Goal: Task Accomplishment & Management: Manage account settings

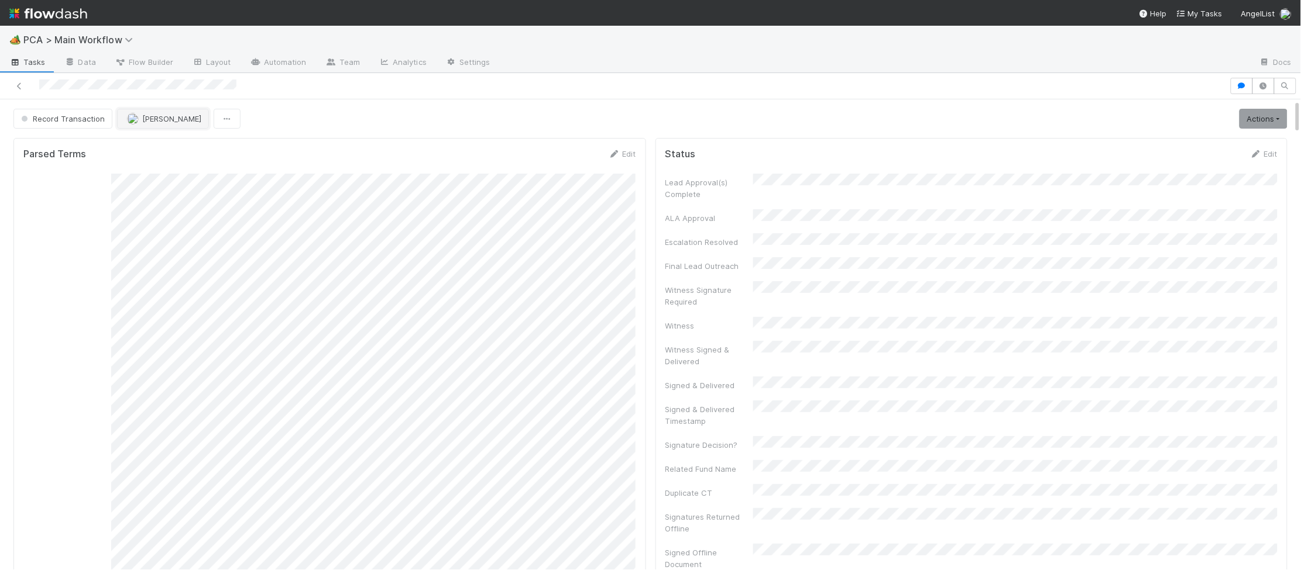
click at [147, 113] on button "Charlie Bell" at bounding box center [163, 119] width 92 height 20
click at [163, 145] on div "Meg Castanare" at bounding box center [193, 148] width 165 height 21
click at [62, 6] on img at bounding box center [48, 14] width 78 height 20
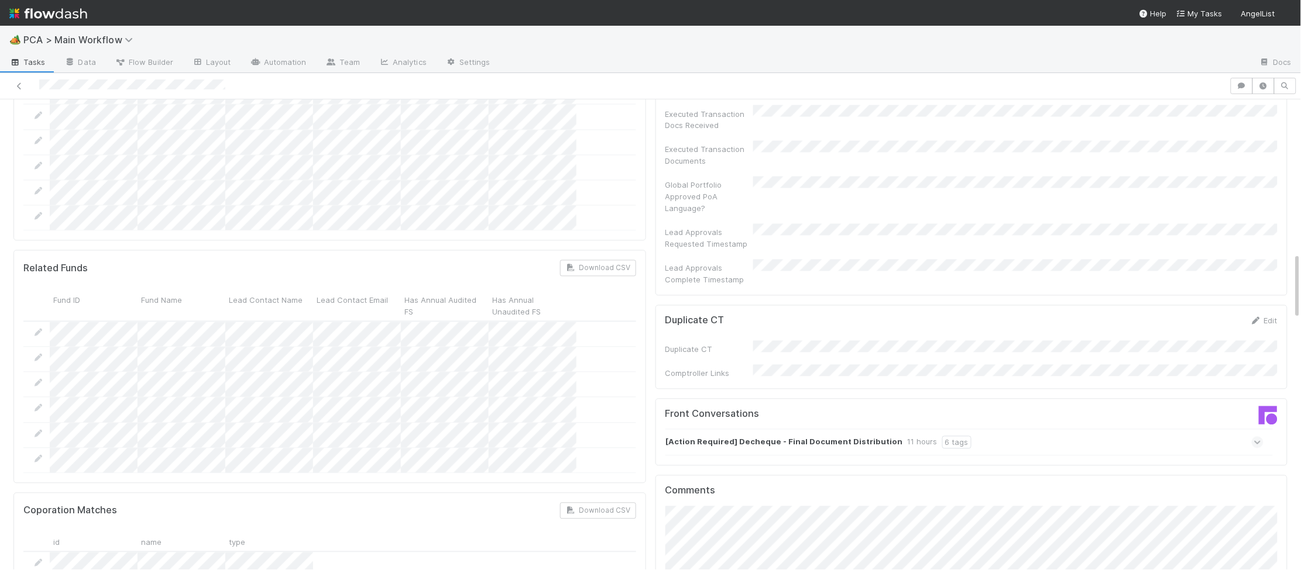
scroll to position [1083, 0]
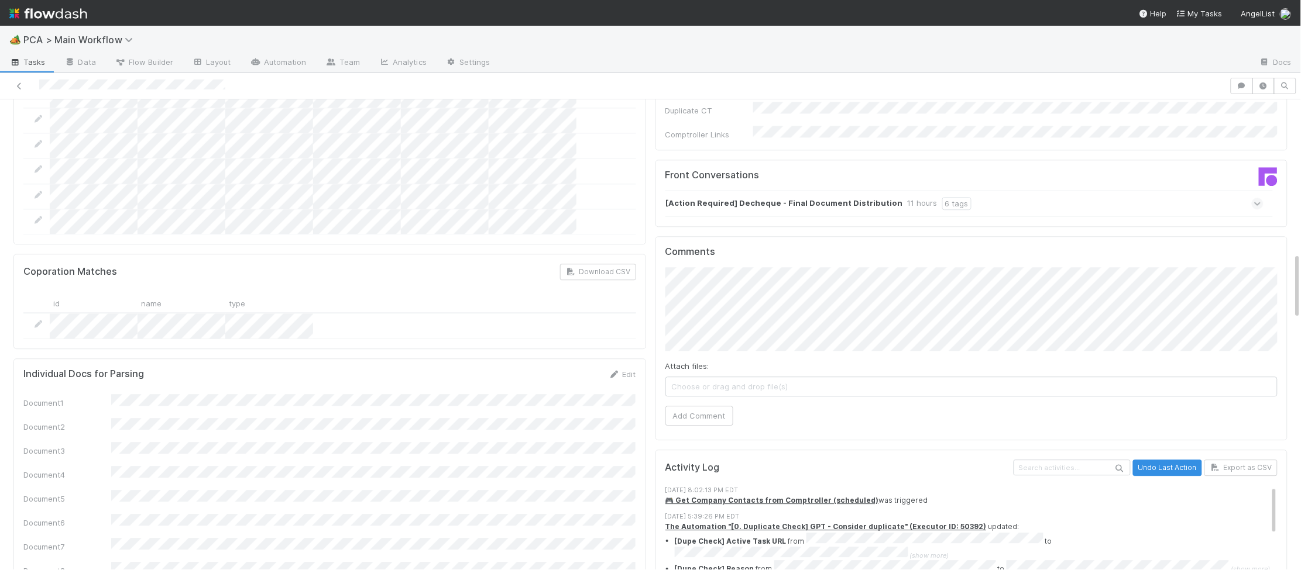
click at [773, 190] on div "[Action Required] Decheque - Final Document Distribution 11 hours 6 tags" at bounding box center [964, 203] width 599 height 27
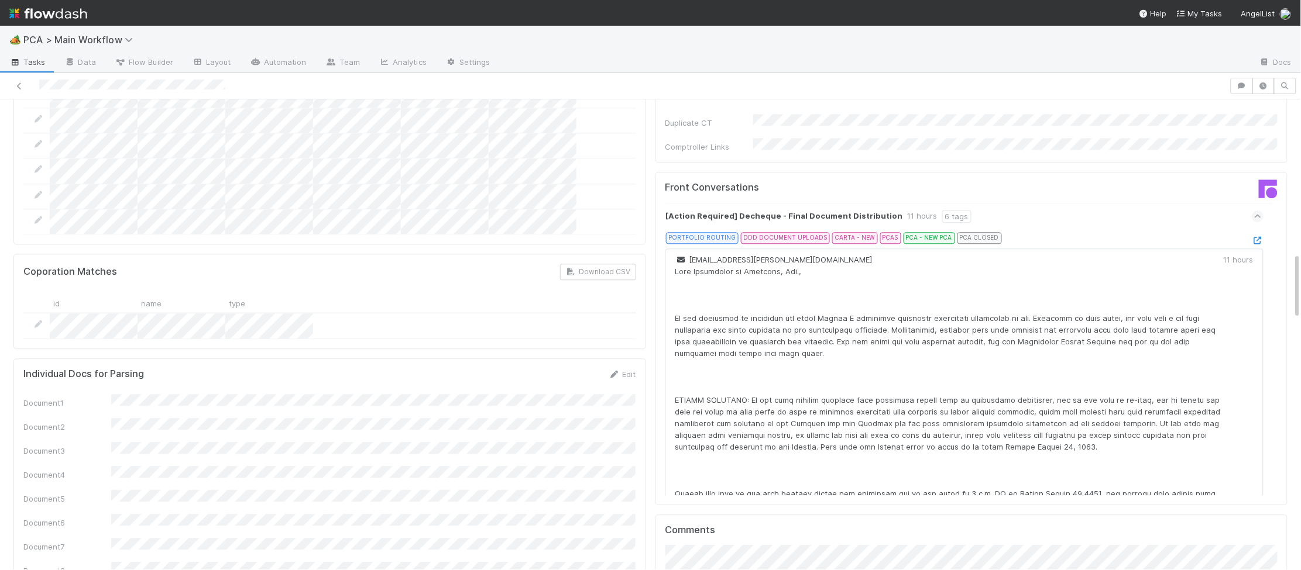
click at [1256, 203] on div "[Action Required] Decheque - Final Document Distribution 11 hours 6 tags" at bounding box center [964, 216] width 599 height 27
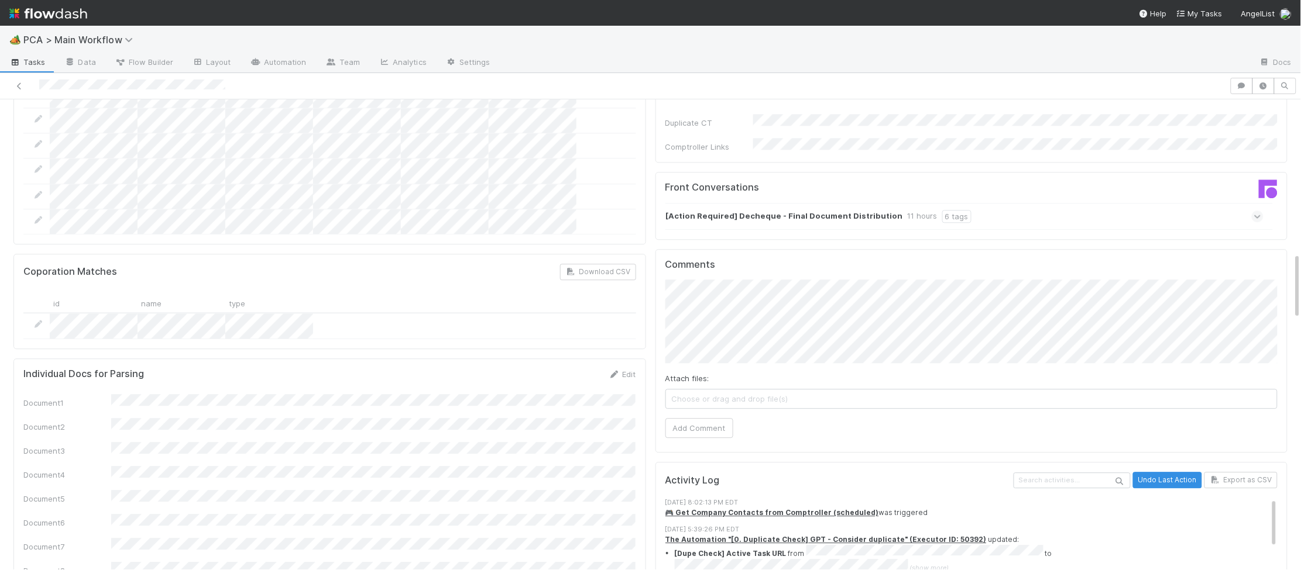
click at [1261, 211] on icon at bounding box center [1258, 217] width 8 height 12
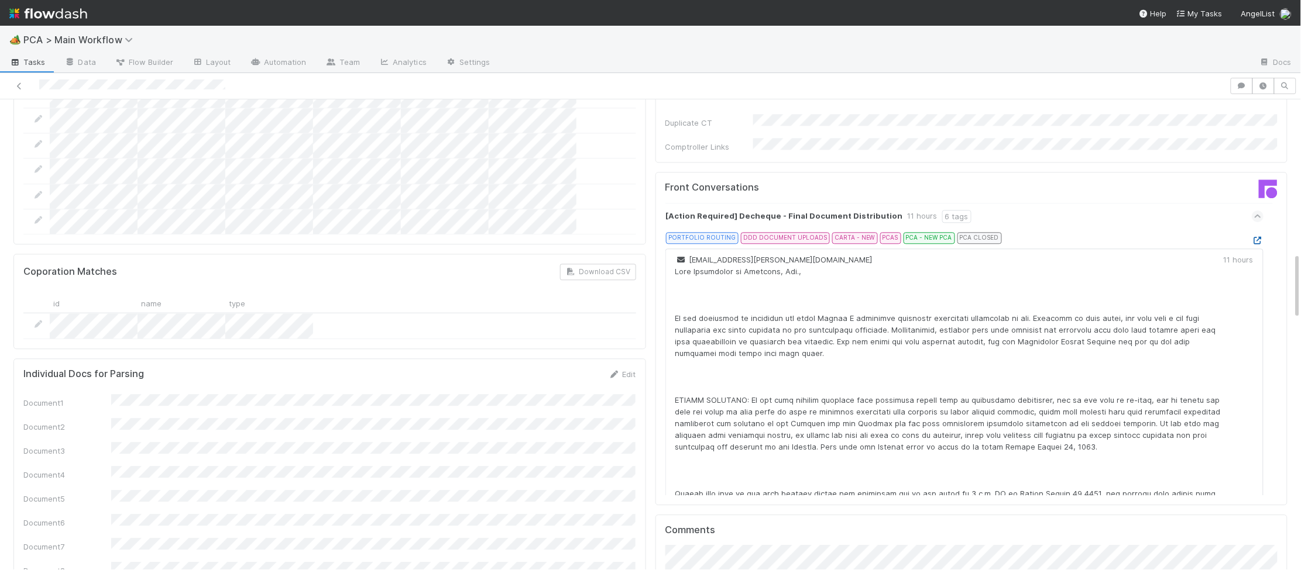
click at [1260, 237] on icon at bounding box center [1257, 241] width 12 height 8
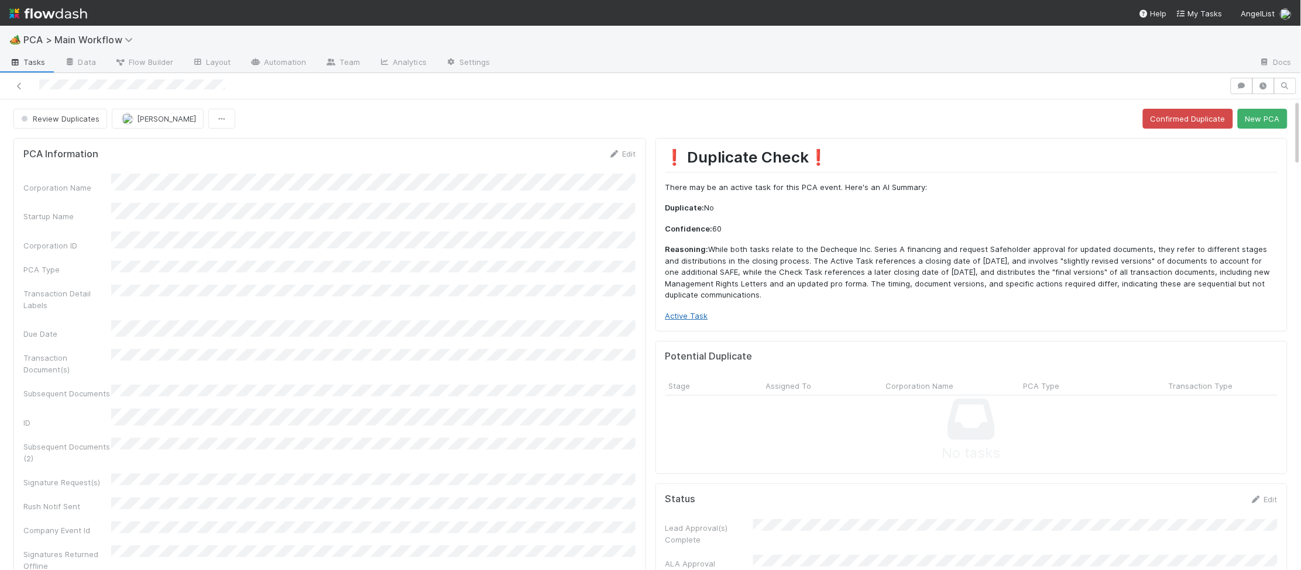
click at [694, 315] on link "Active Task" at bounding box center [686, 315] width 43 height 9
click at [1253, 129] on button "New PCA" at bounding box center [1262, 119] width 50 height 20
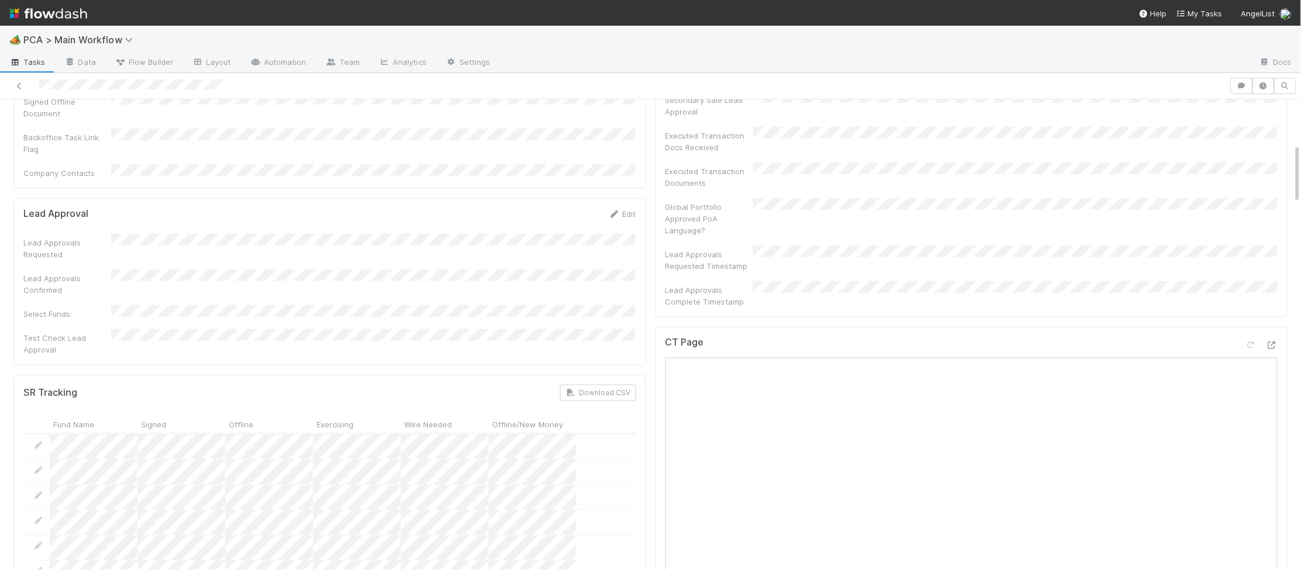
scroll to position [493, 0]
click at [1274, 335] on div at bounding box center [1272, 341] width 12 height 12
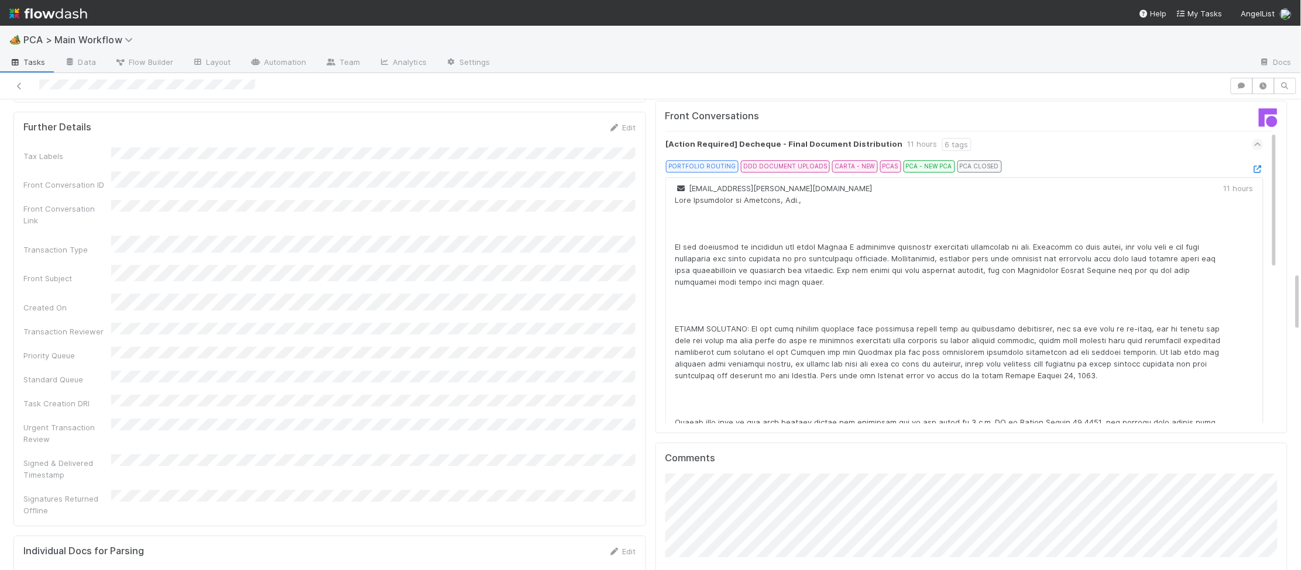
scroll to position [1359, 0]
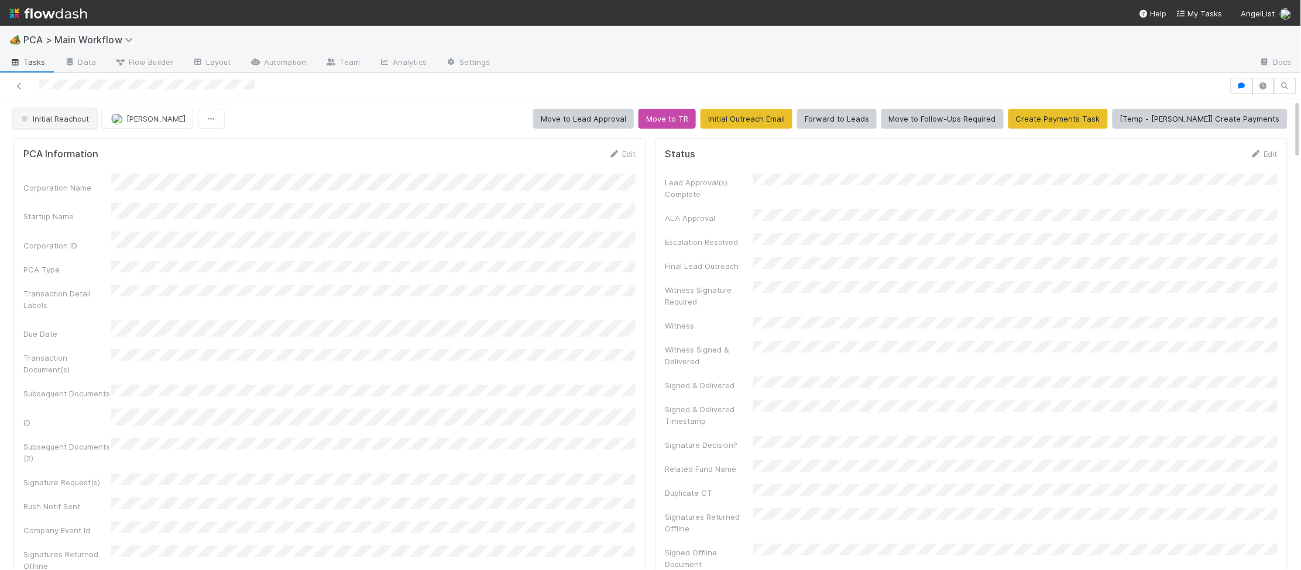
click at [75, 126] on button "Initial Reachout" at bounding box center [54, 119] width 83 height 20
click at [81, 151] on span "Duplicate / Dead PCAs" at bounding box center [64, 148] width 97 height 9
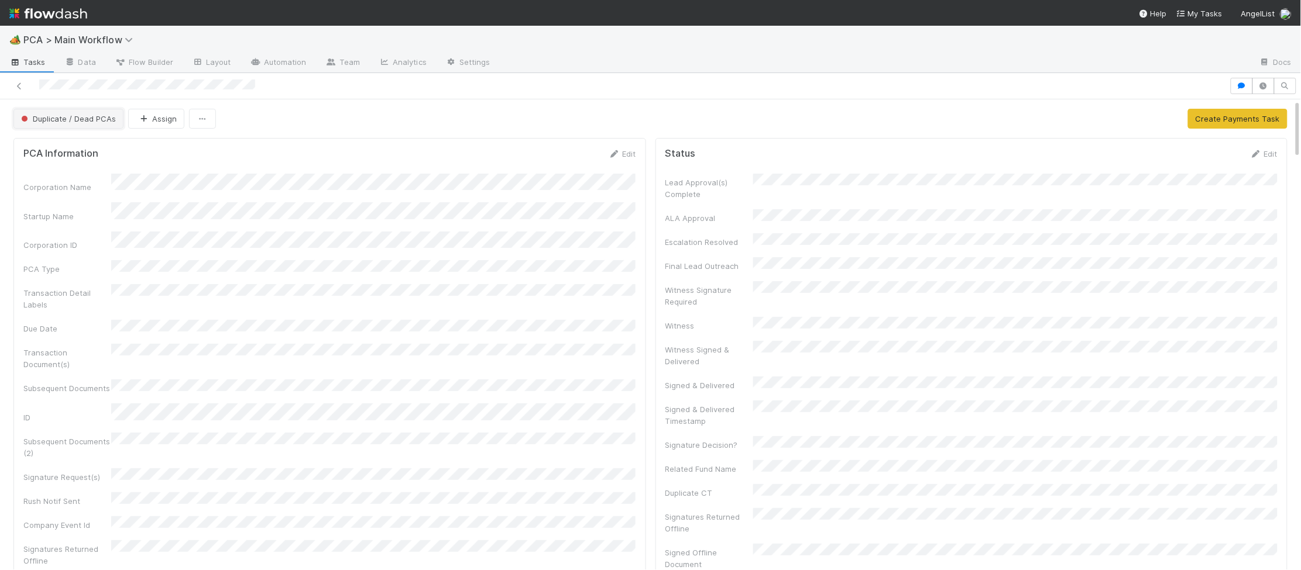
click at [78, 122] on span "Duplicate / Dead PCAs" at bounding box center [67, 118] width 97 height 9
drag, startPoint x: 100, startPoint y: 143, endPoint x: 145, endPoint y: 145, distance: 45.1
click at [100, 143] on div "Initial Reachout" at bounding box center [91, 148] width 165 height 21
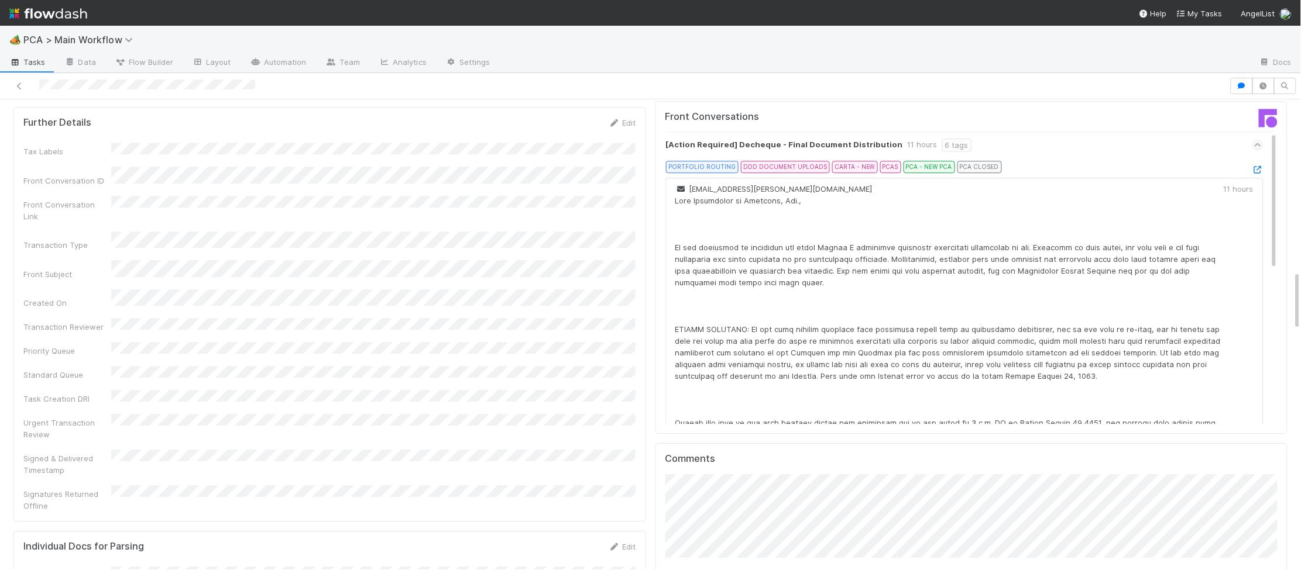
scroll to position [1345, 0]
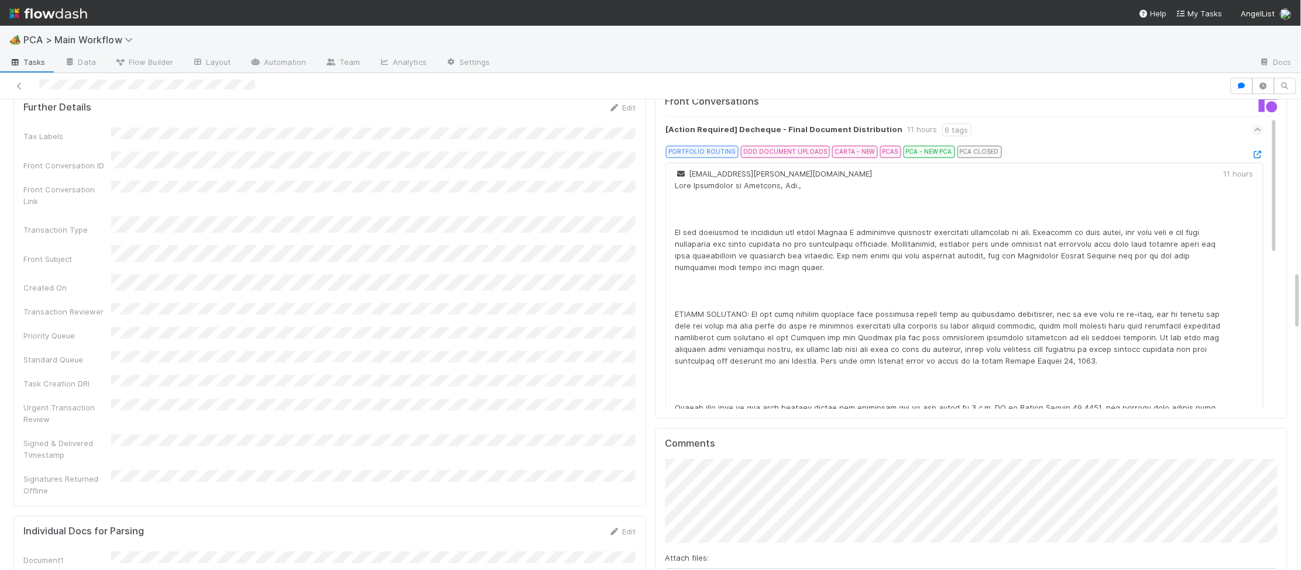
drag, startPoint x: 698, startPoint y: 552, endPoint x: 647, endPoint y: 484, distance: 84.7
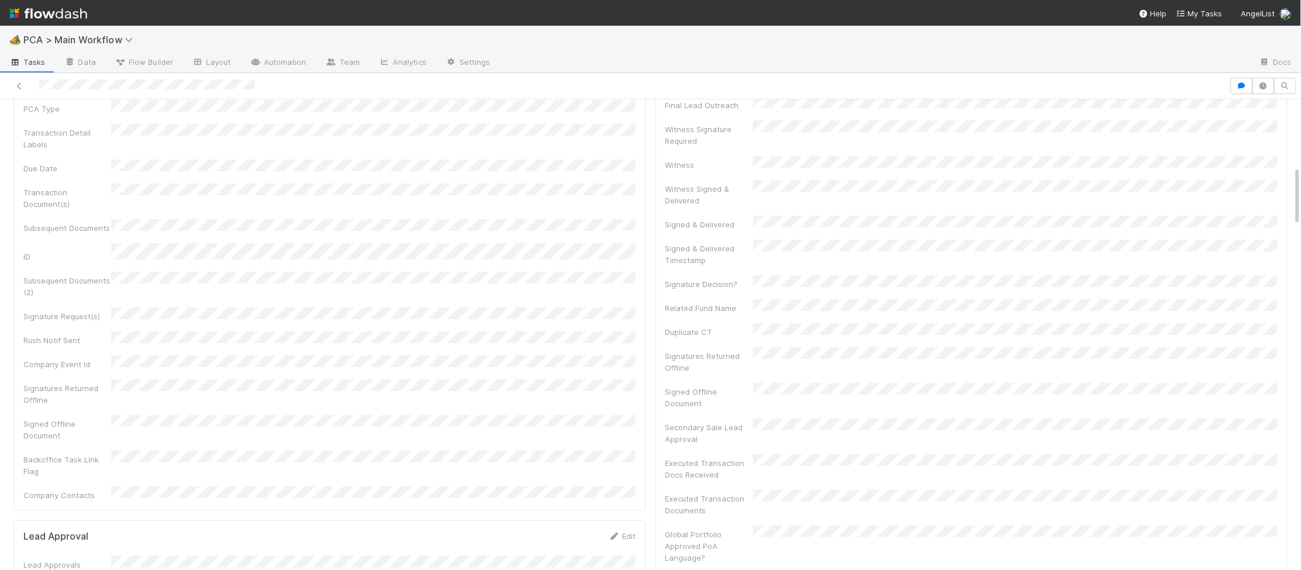
scroll to position [0, 0]
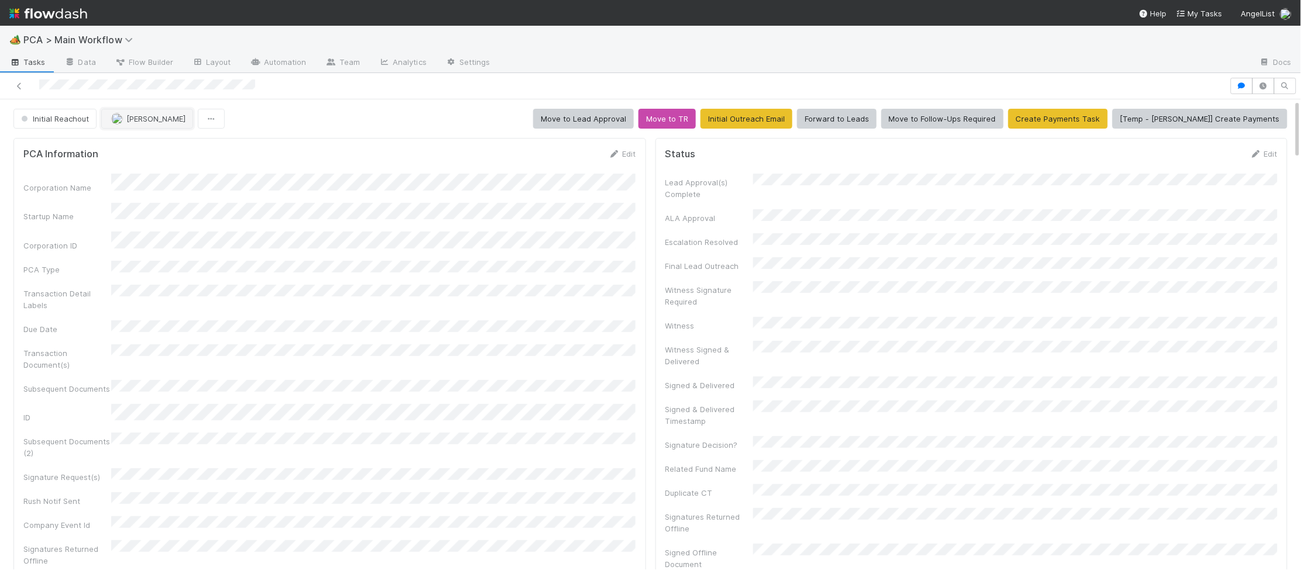
click at [150, 128] on button "[PERSON_NAME]" at bounding box center [147, 119] width 92 height 20
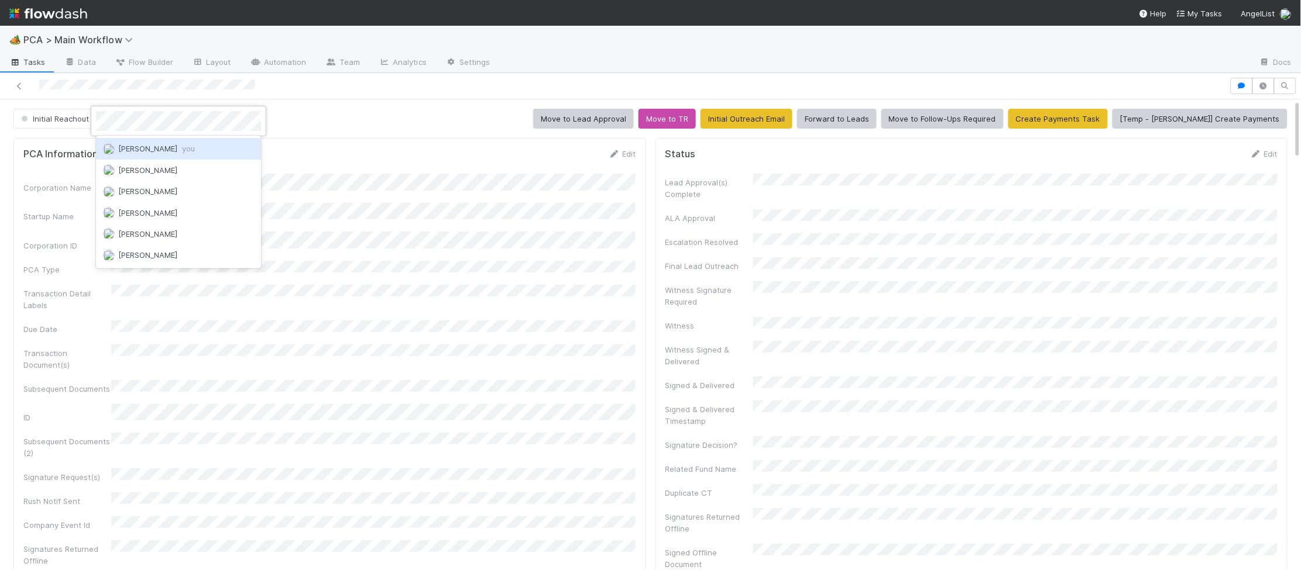
click at [153, 145] on span "Charlie Bell you" at bounding box center [156, 148] width 77 height 9
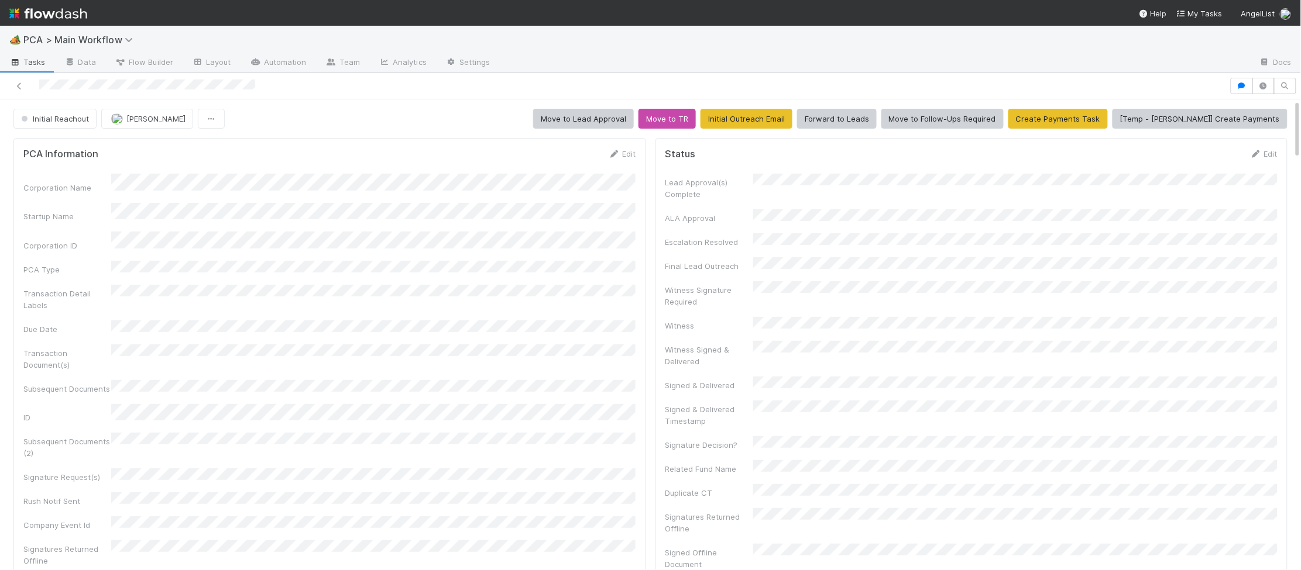
click at [67, 13] on img at bounding box center [48, 14] width 78 height 20
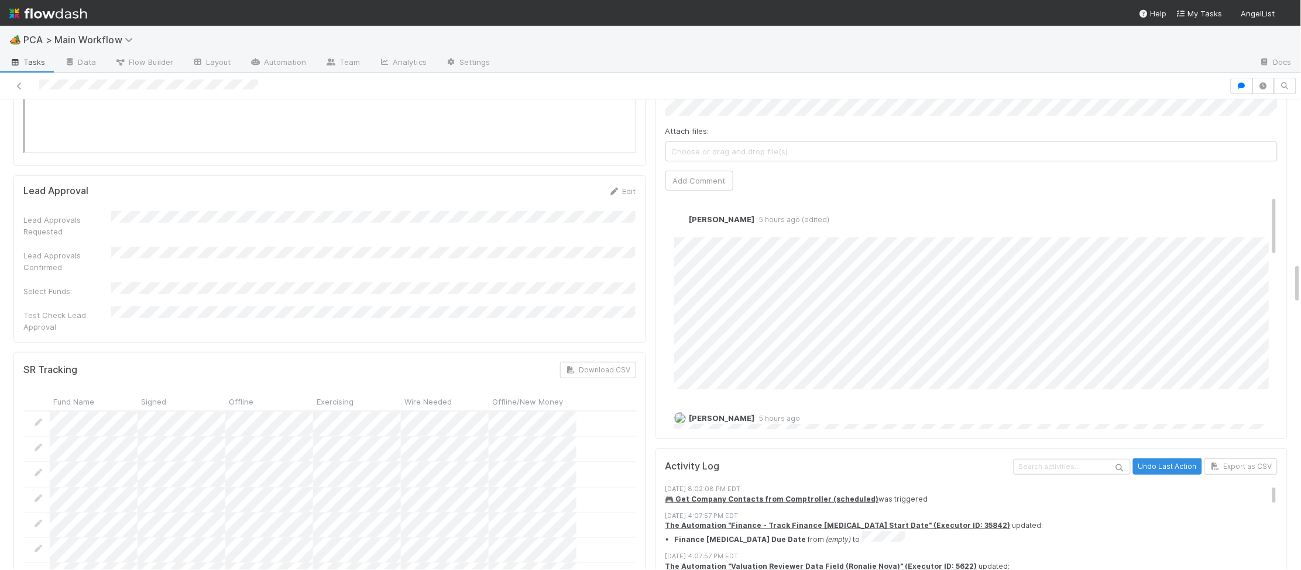
scroll to position [1873, 0]
